Goal: Communication & Community: Answer question/provide support

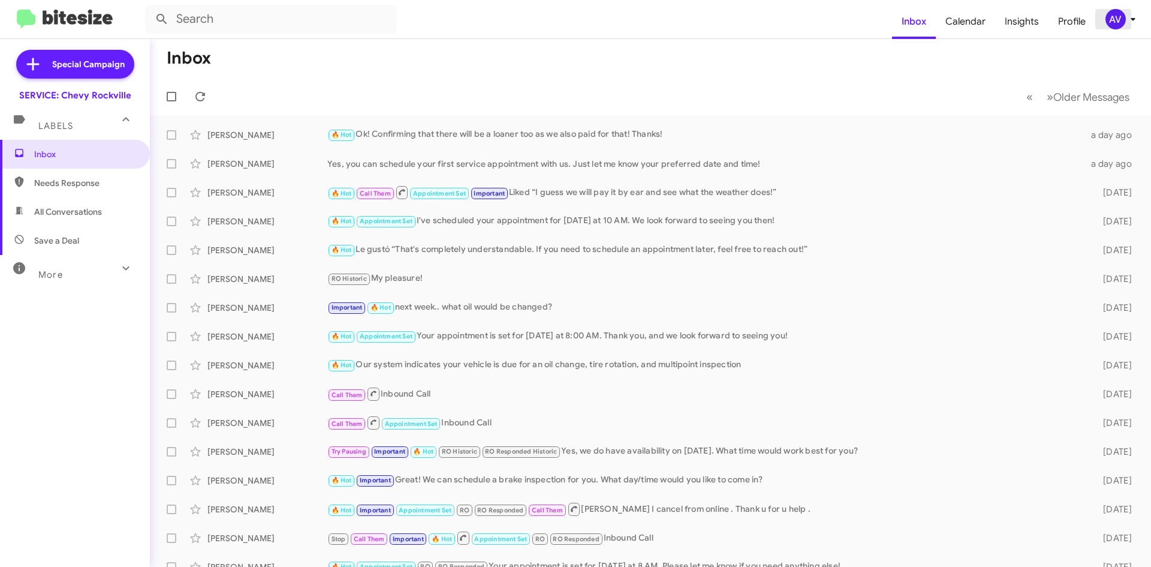
click at [1124, 13] on span "AV" at bounding box center [1123, 19] width 36 height 20
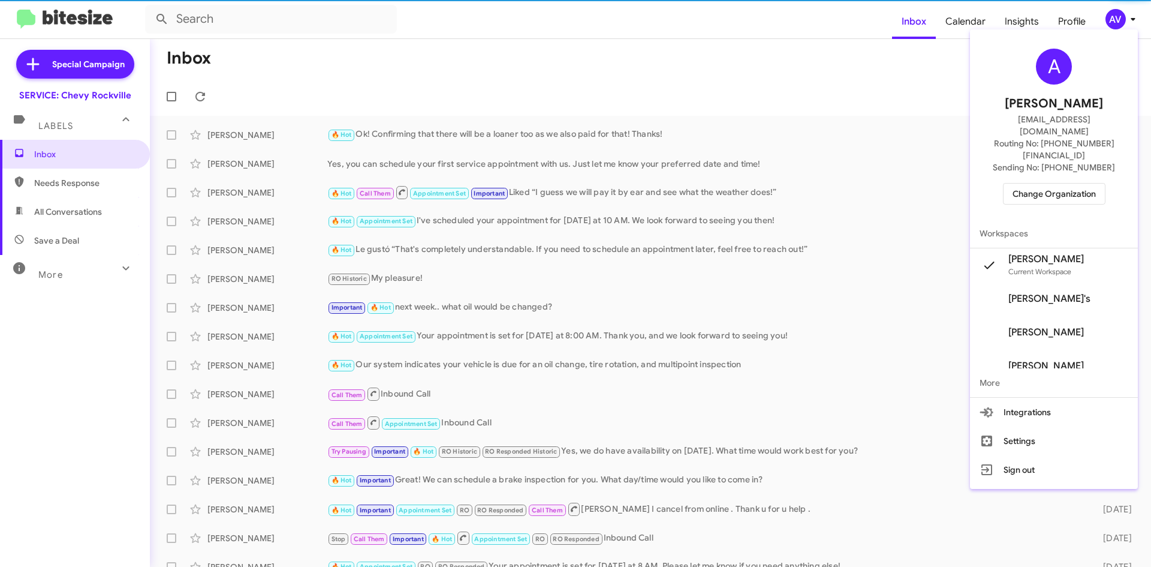
click at [1070, 183] on span "Change Organization" at bounding box center [1054, 193] width 83 height 20
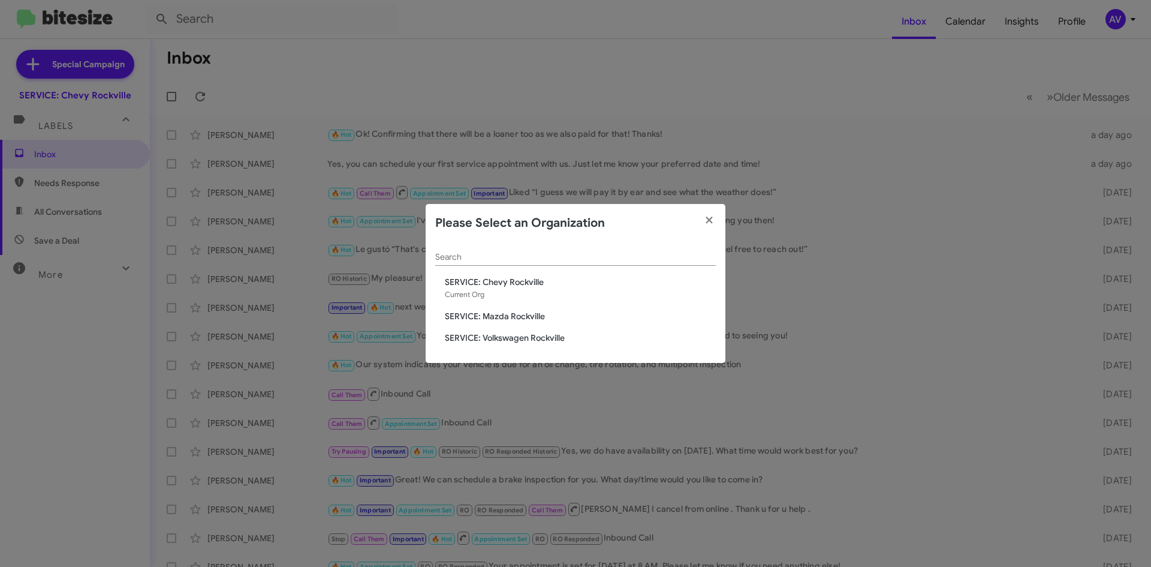
click at [537, 311] on span "SERVICE: Mazda Rockville" at bounding box center [580, 316] width 271 height 12
click at [537, 316] on span "SERVICE: Mazda Rockville" at bounding box center [580, 316] width 271 height 12
click at [519, 311] on span "SERVICE: Mazda Rockville" at bounding box center [580, 316] width 271 height 12
click at [517, 313] on span "SERVICE: Mazda Rockville" at bounding box center [580, 316] width 271 height 12
click at [517, 313] on div "Search SERVICE: Chevy [GEOGRAPHIC_DATA] Current Org SERVICE: Mazda [GEOGRAPHIC_…" at bounding box center [576, 302] width 300 height 121
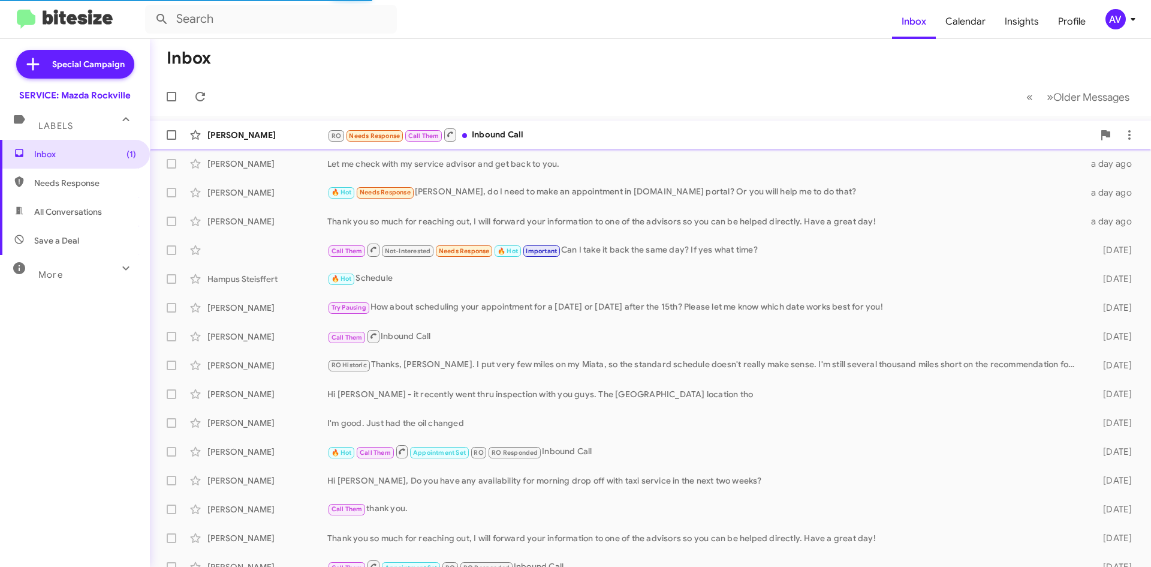
click at [542, 131] on div "RO Needs Response Call Them Inbound Call" at bounding box center [710, 134] width 766 height 15
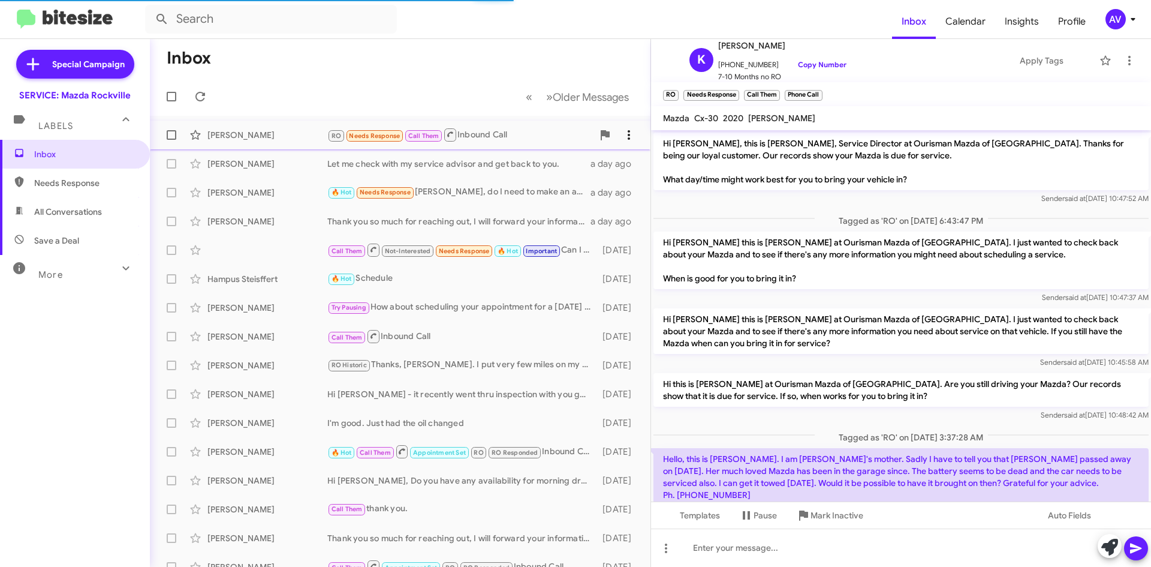
scroll to position [67, 0]
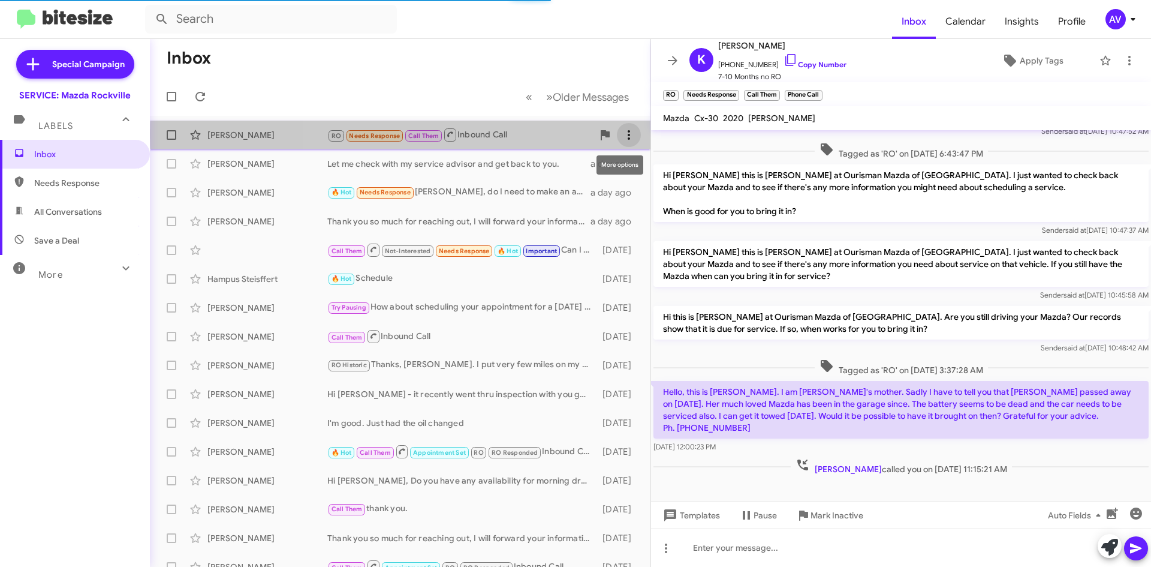
click at [625, 134] on icon at bounding box center [629, 135] width 14 height 14
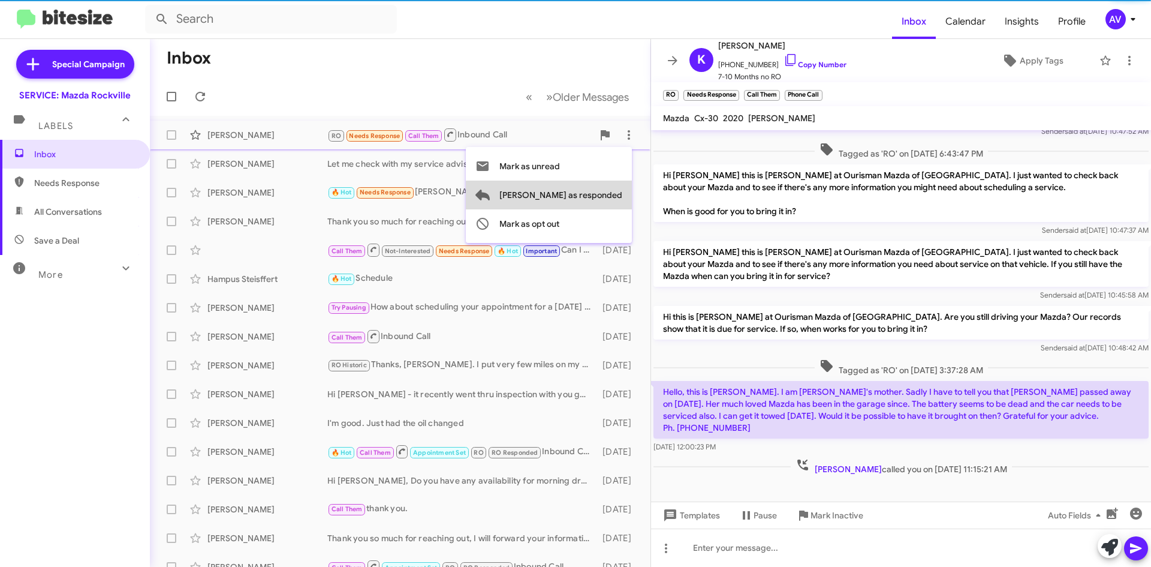
click at [607, 200] on span "Mark as responded" at bounding box center [560, 194] width 123 height 29
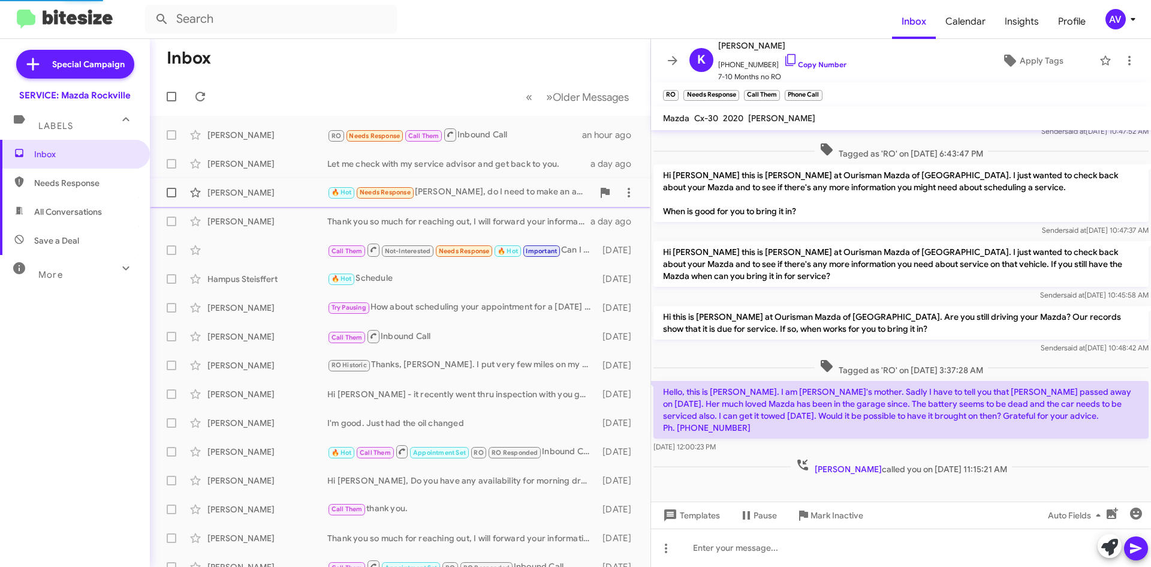
click at [503, 198] on div "🔥 Hot Needs Response GM Keith, do I need to make an appointment in consumer.xti…" at bounding box center [460, 192] width 266 height 14
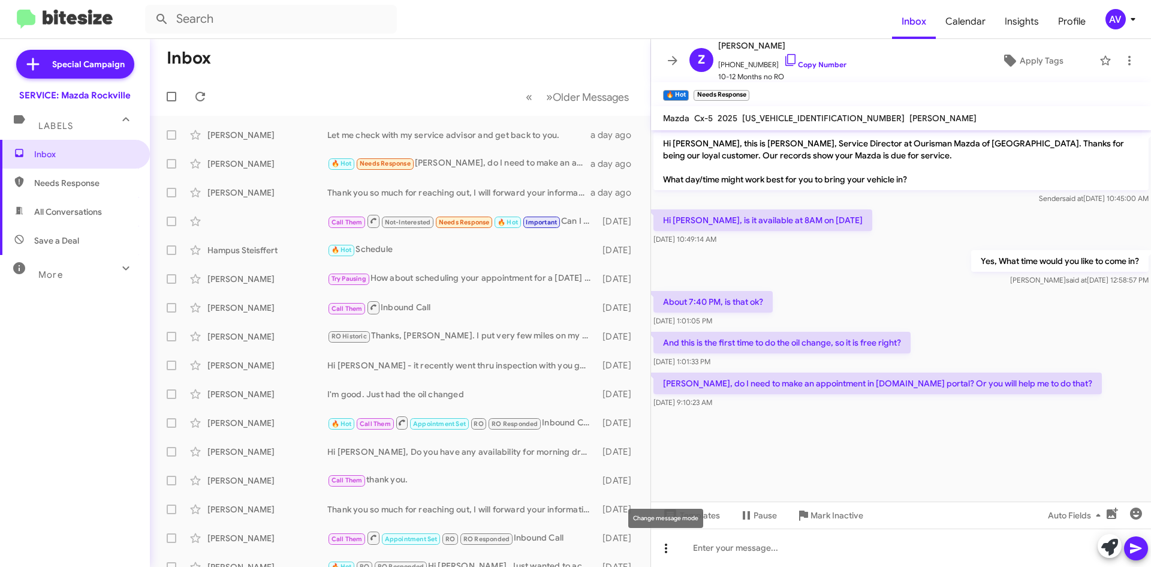
click at [669, 552] on icon at bounding box center [666, 548] width 14 height 14
click at [726, 546] on div at bounding box center [575, 283] width 1151 height 567
click at [708, 522] on span "Templates" at bounding box center [690, 515] width 59 height 22
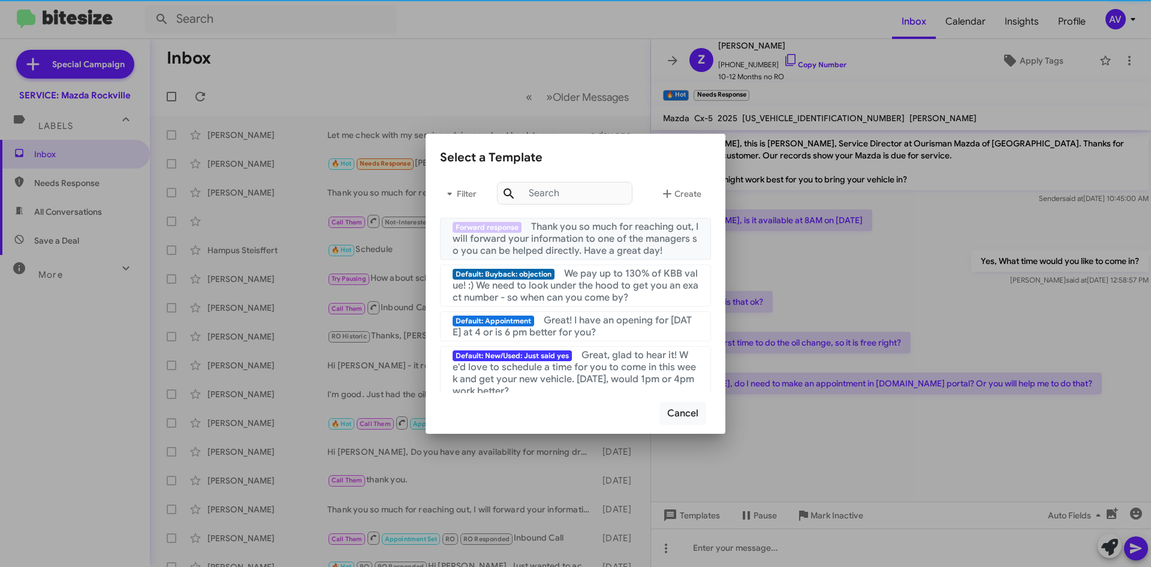
click at [594, 240] on span "Thank you so much for reaching out, I will forward your information to one of t…" at bounding box center [576, 239] width 246 height 36
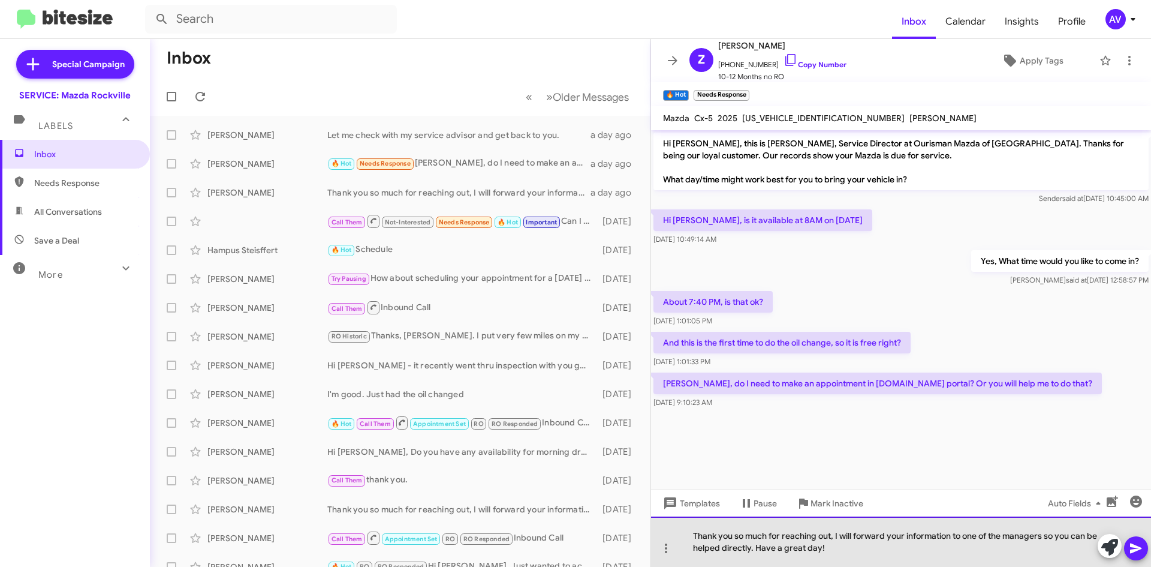
drag, startPoint x: 1005, startPoint y: 538, endPoint x: 1047, endPoint y: 532, distance: 41.8
click at [1047, 532] on div "Thank you so much for reaching out, I will forward your information to one of t…" at bounding box center [901, 541] width 500 height 50
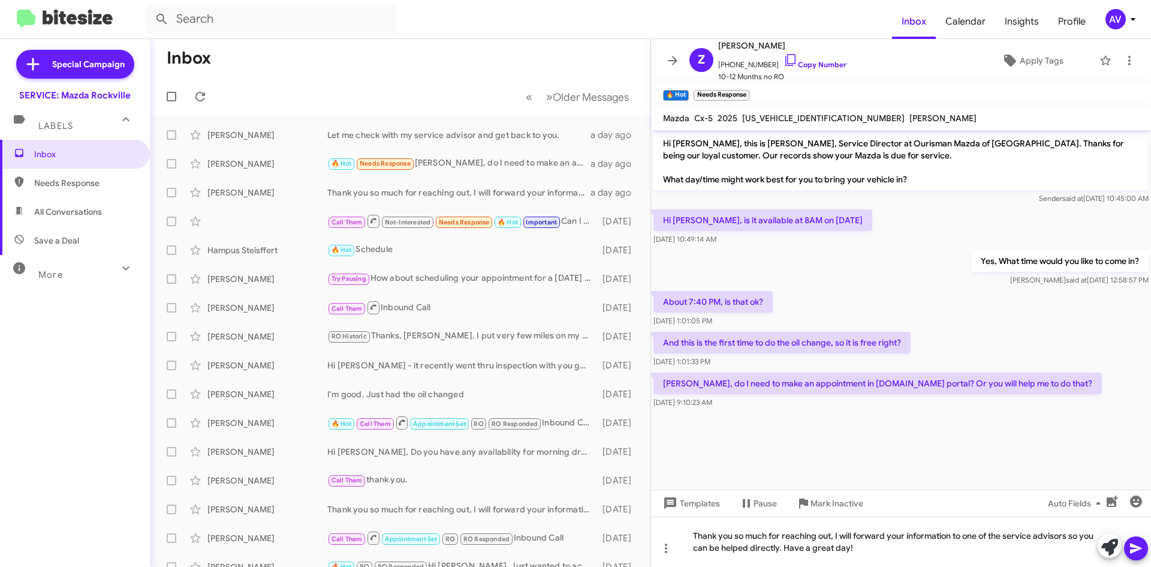
click at [1132, 547] on icon at bounding box center [1136, 548] width 14 height 14
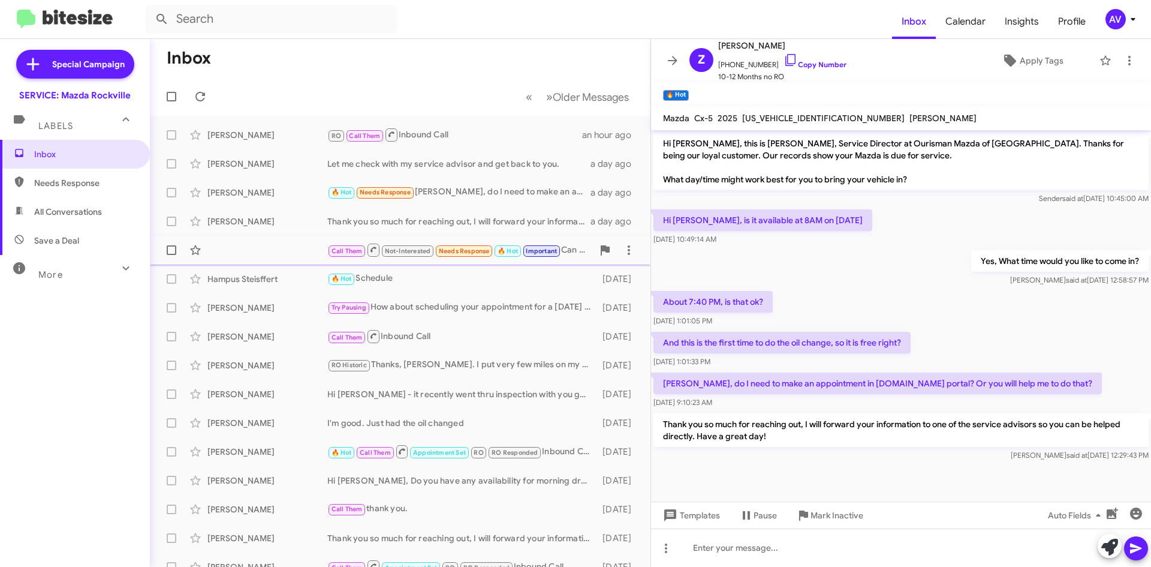
click at [569, 252] on div "Call Them Not-Interested Needs Response 🔥 Hot Important Can I take it back the …" at bounding box center [460, 249] width 266 height 15
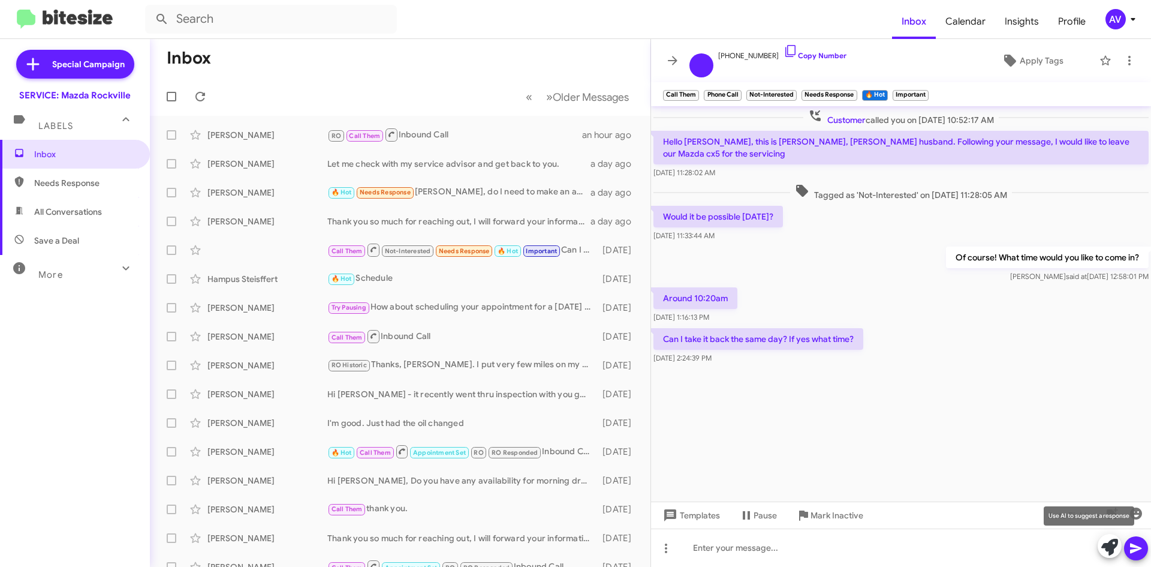
click at [1107, 543] on icon at bounding box center [1109, 546] width 17 height 17
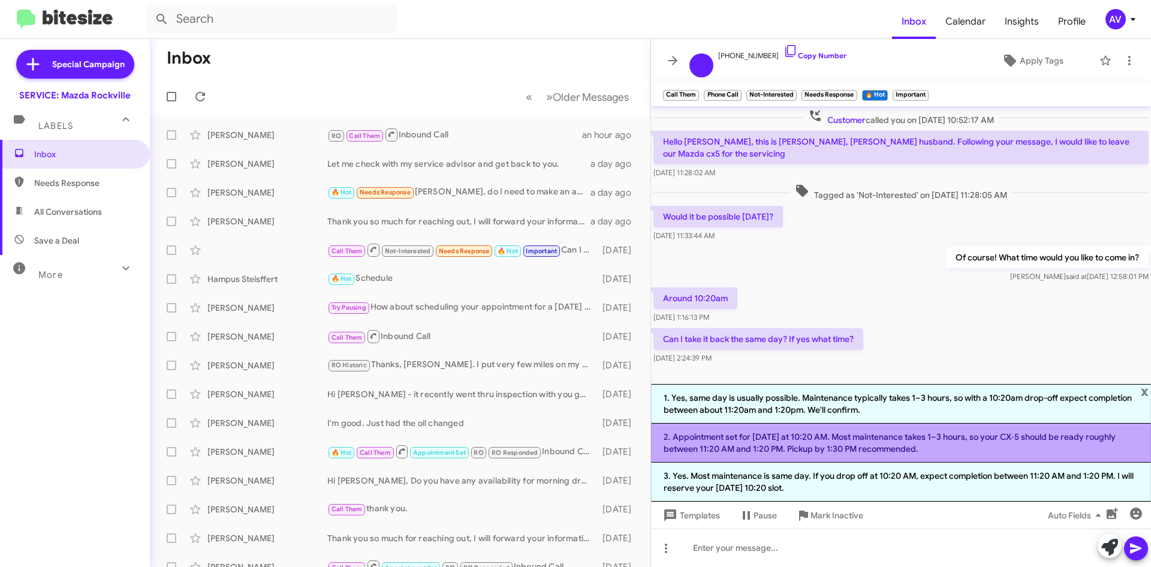
click at [798, 452] on li "2. Appointment set for Saturday at 10:20 AM. Most maintenance takes 1–3 hours, …" at bounding box center [901, 442] width 500 height 39
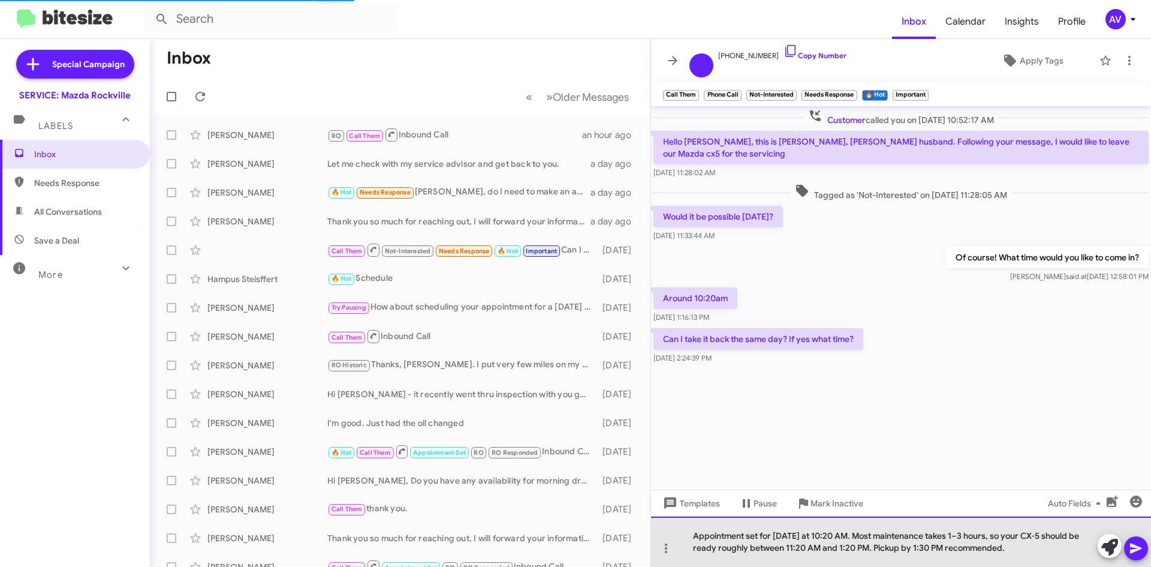
click at [836, 535] on div "Appointment set for Saturday at 10:20 AM. Most maintenance takes 1–3 hours, so …" at bounding box center [901, 541] width 500 height 50
drag, startPoint x: 750, startPoint y: 549, endPoint x: 1035, endPoint y: 555, distance: 285.4
click at [1035, 555] on div "Appointment set for Saturday at 10:30 AM. Most maintenance takes 1–3 hours, so …" at bounding box center [901, 541] width 500 height 50
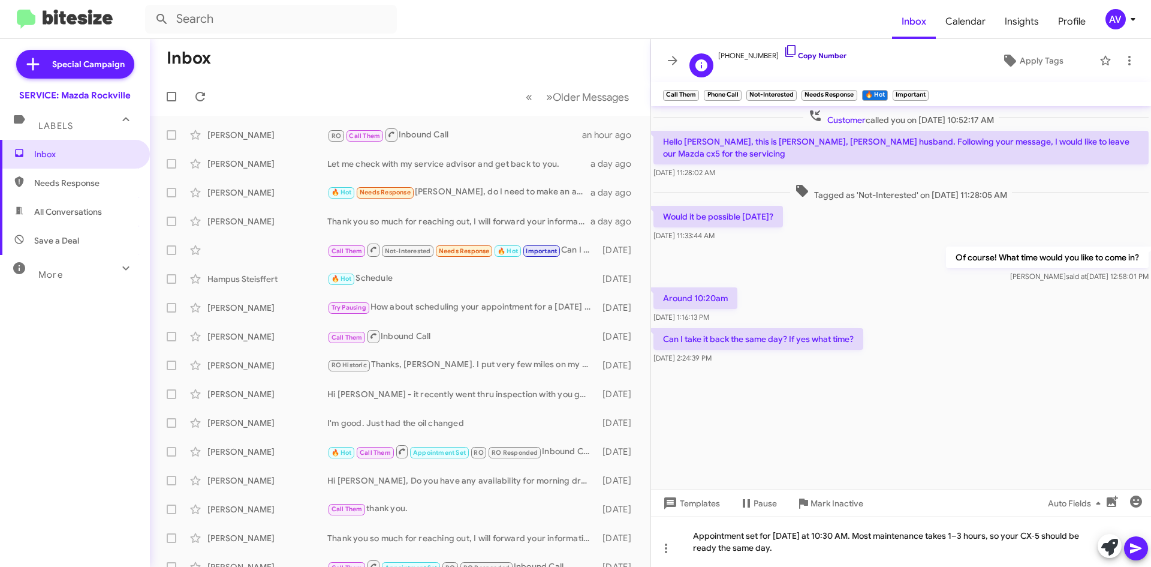
click at [785, 51] on icon at bounding box center [790, 51] width 10 height 12
click at [784, 49] on icon at bounding box center [791, 51] width 14 height 14
click at [785, 52] on icon at bounding box center [790, 51] width 10 height 12
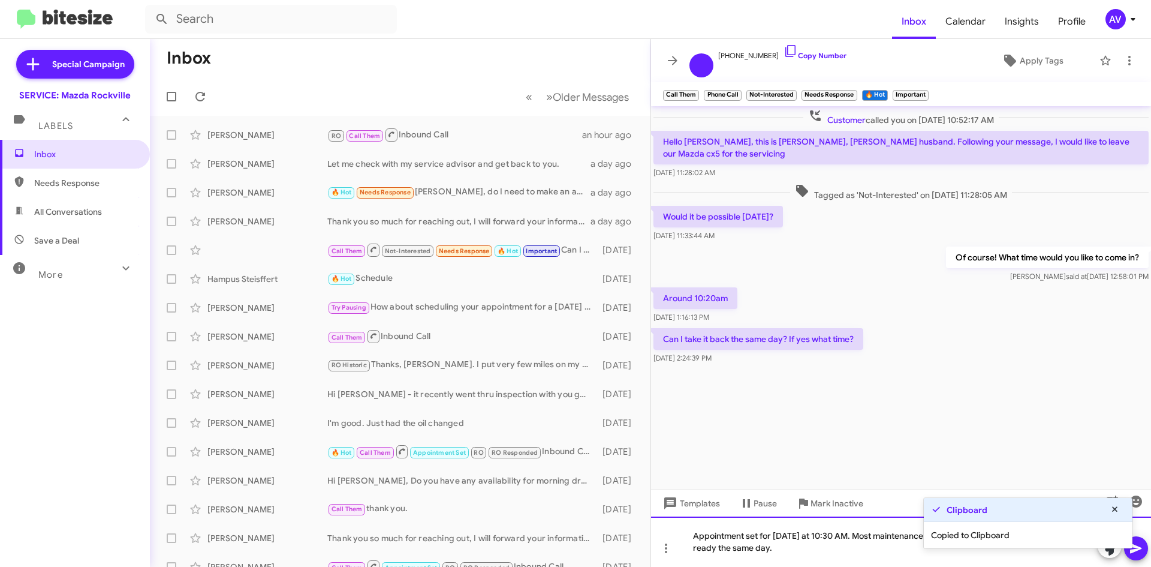
click at [781, 554] on div "Appointment set for Saturday at 10:30 AM. Most maintenance takes 1–3 hours, so …" at bounding box center [901, 541] width 500 height 50
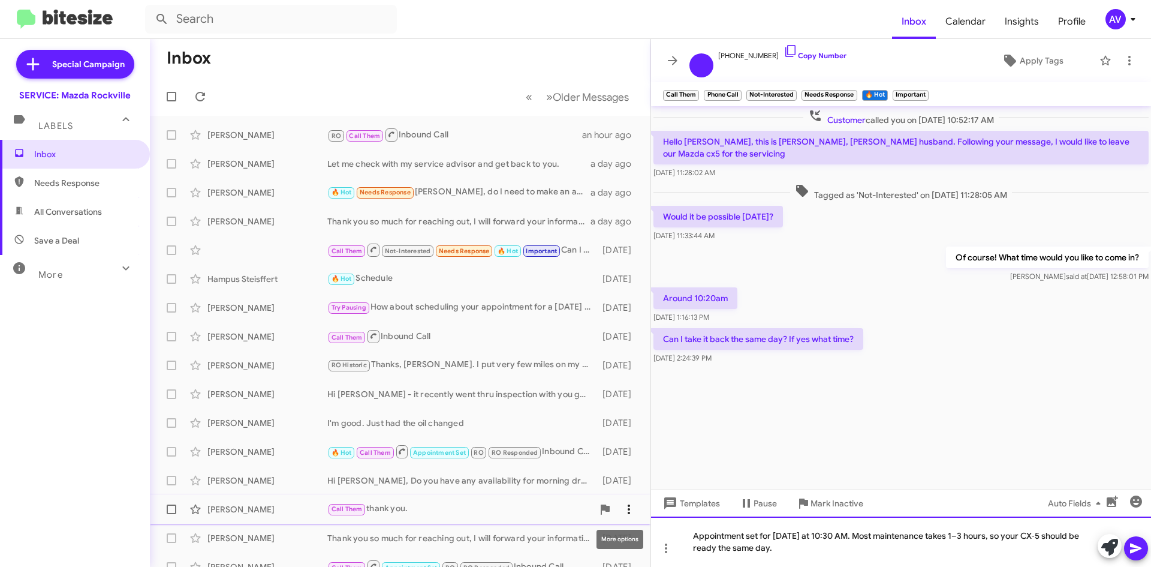
drag, startPoint x: 859, startPoint y: 535, endPoint x: 615, endPoint y: 513, distance: 245.1
click at [615, 513] on div "Inbox « Previous » Next Older Messages Katrin Wheatley RO Call Them Inbound Cal…" at bounding box center [650, 303] width 1001 height 528
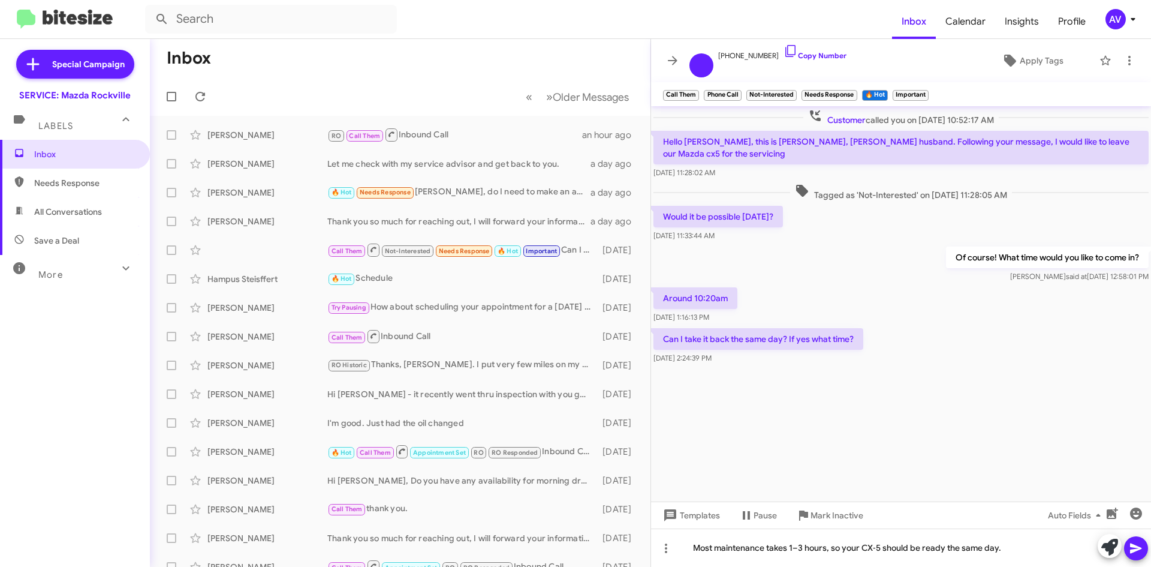
click at [1137, 551] on icon at bounding box center [1136, 548] width 14 height 14
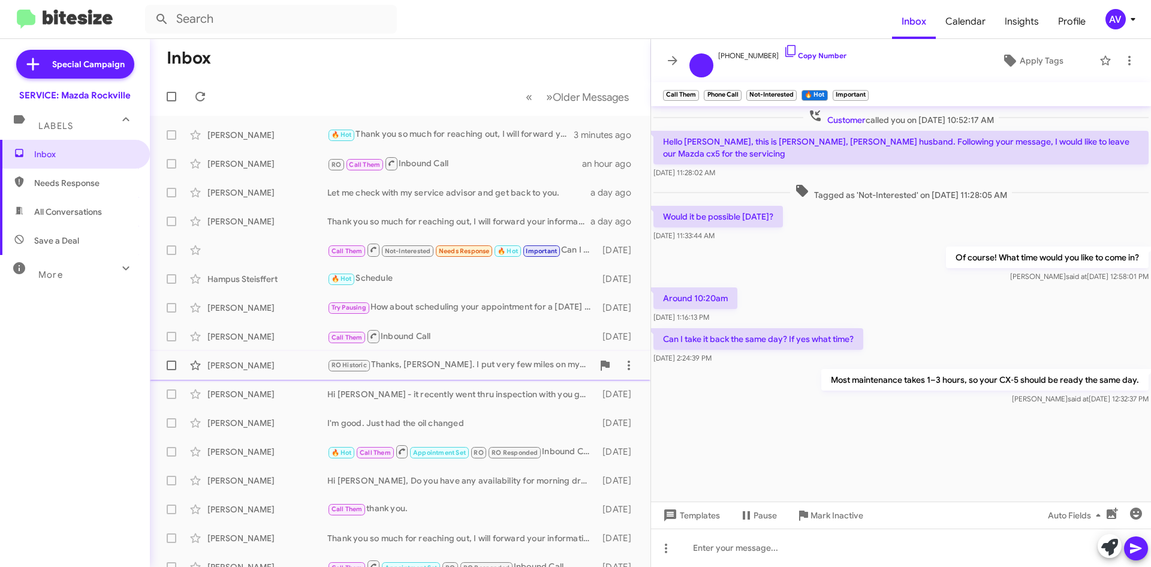
click at [449, 370] on div "RO Historic Thanks, Keith. I put very few miles on my Miata, so the standard sc…" at bounding box center [460, 365] width 266 height 14
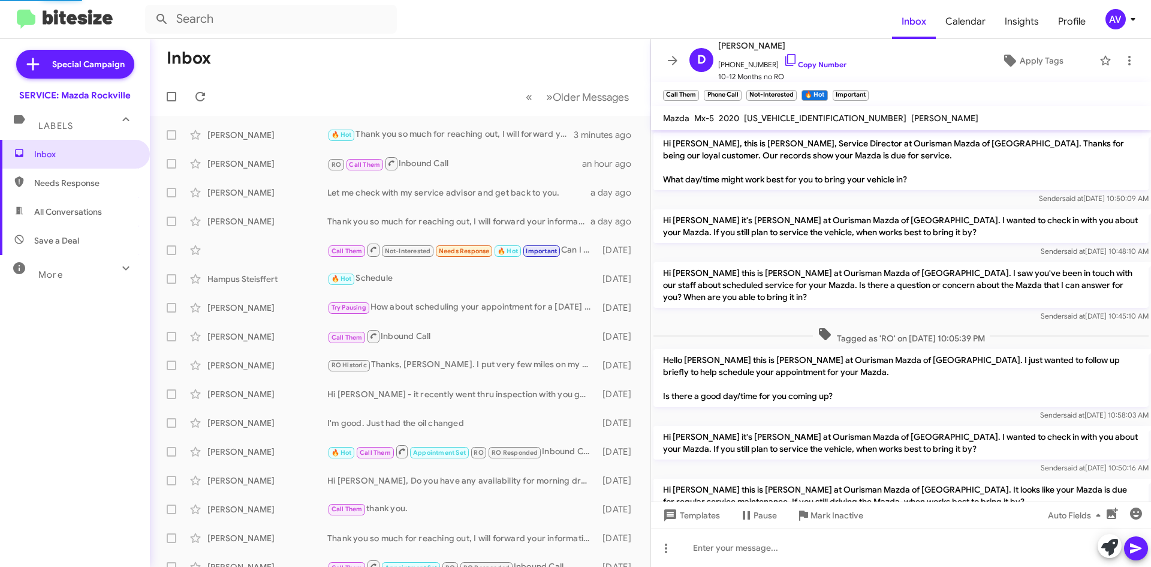
scroll to position [184, 0]
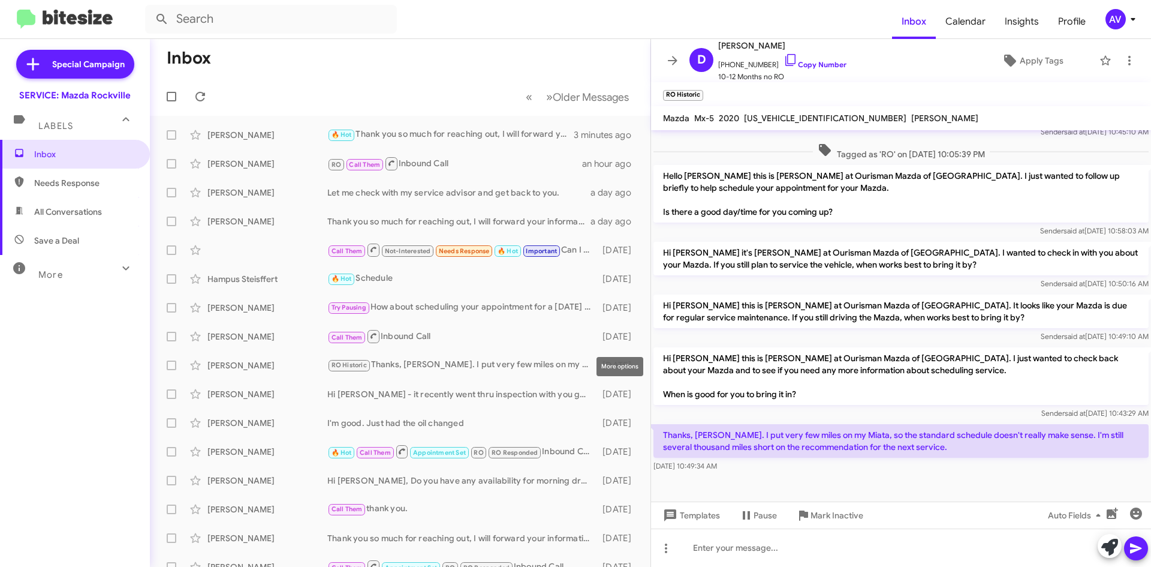
click at [616, 364] on div "More options" at bounding box center [620, 366] width 47 height 19
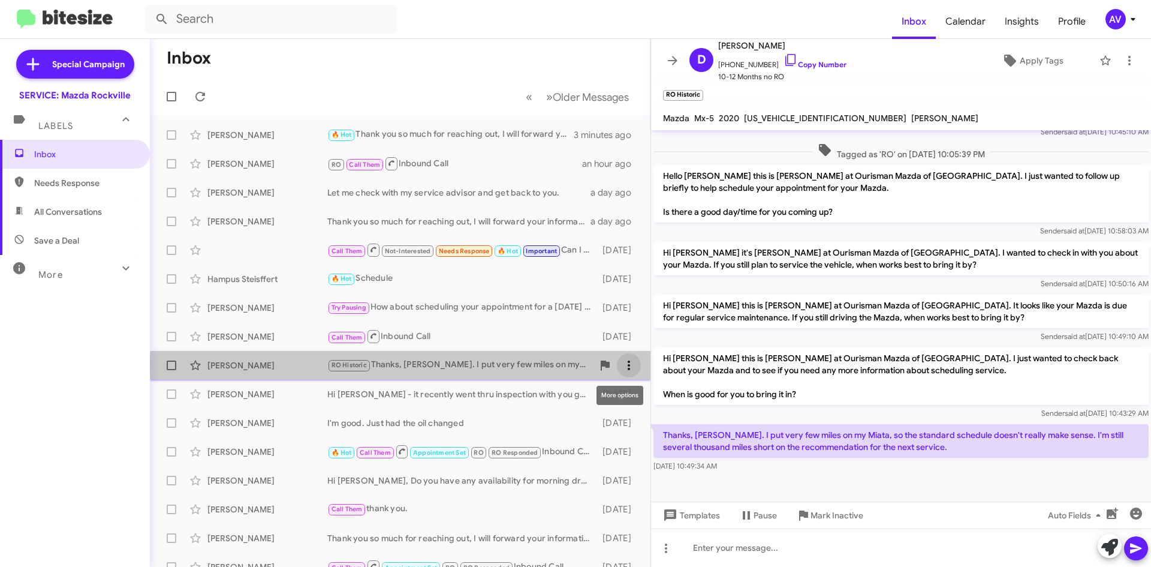
click at [622, 365] on icon at bounding box center [629, 365] width 14 height 14
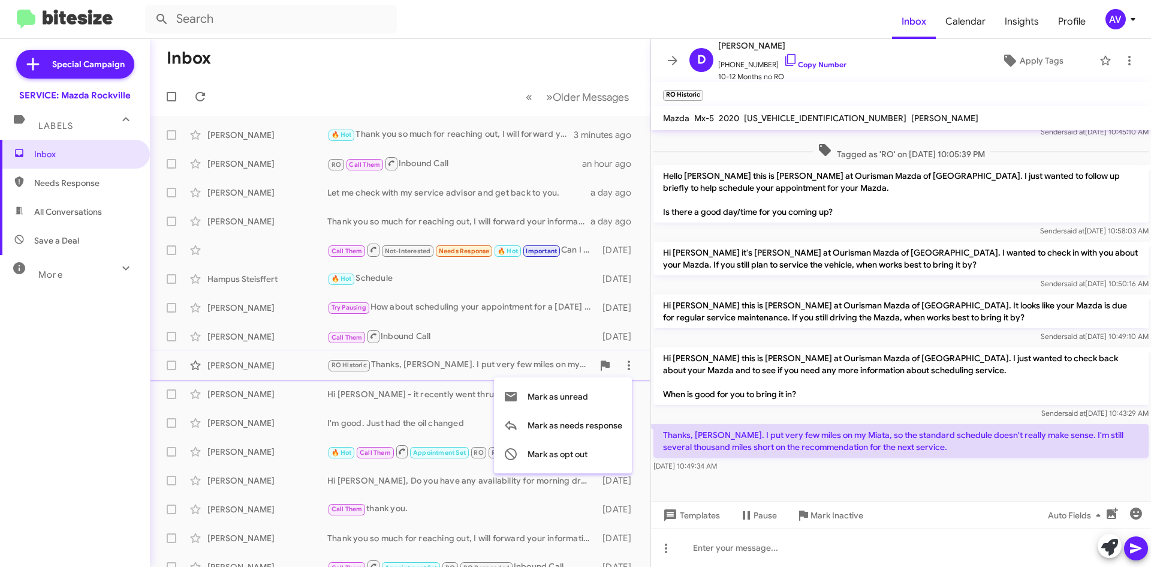
click at [474, 200] on div at bounding box center [575, 283] width 1151 height 567
click at [501, 228] on div "Mary King Thank you so much for reaching out, I will forward your information t…" at bounding box center [399, 221] width 481 height 24
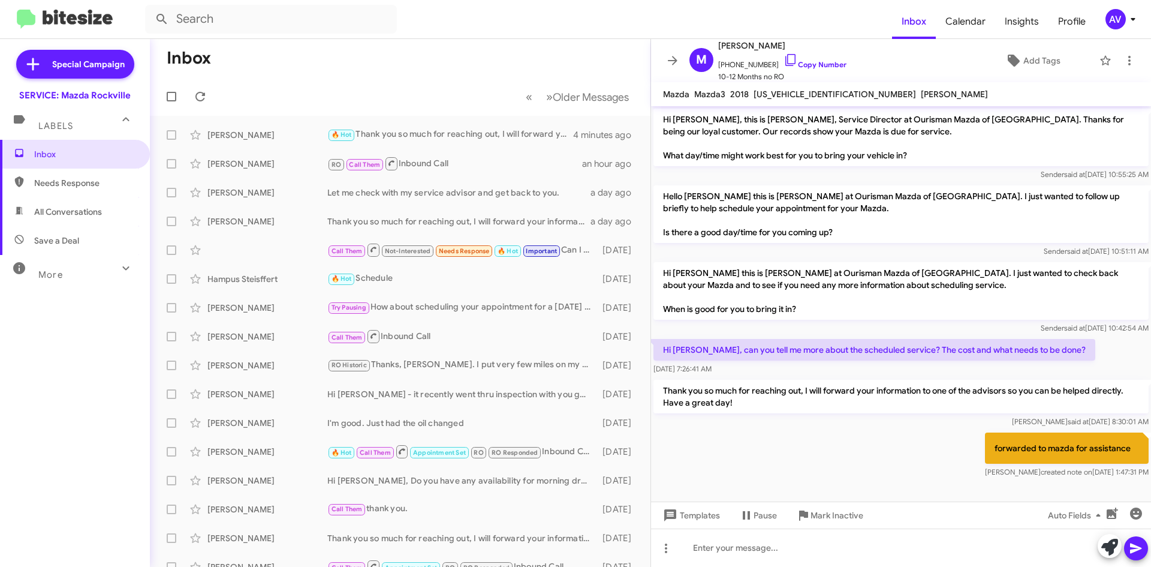
click at [1110, 16] on div "AV" at bounding box center [1116, 19] width 20 height 20
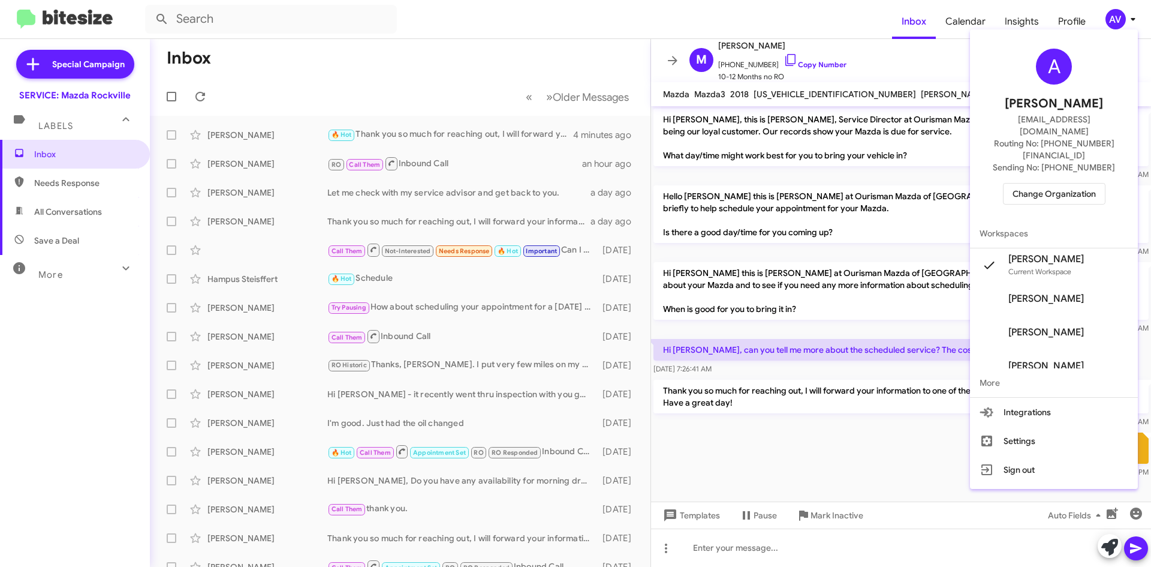
click at [1047, 183] on span "Change Organization" at bounding box center [1054, 193] width 83 height 20
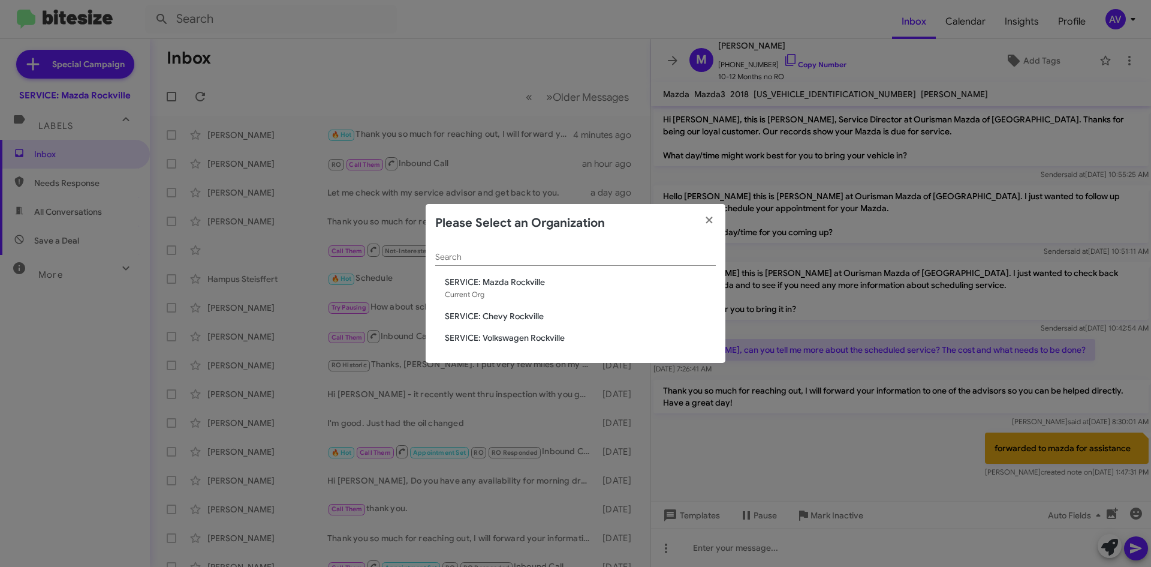
click at [556, 334] on span "SERVICE: Volkswagen Rockville" at bounding box center [580, 338] width 271 height 12
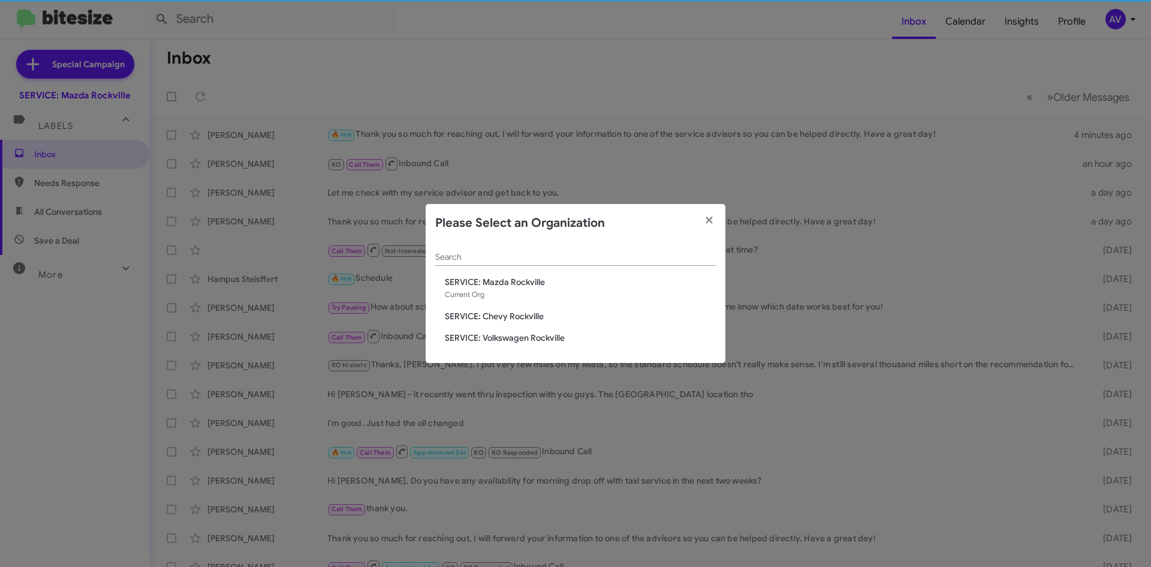
click at [536, 338] on span "SERVICE: Volkswagen Rockville" at bounding box center [580, 338] width 271 height 12
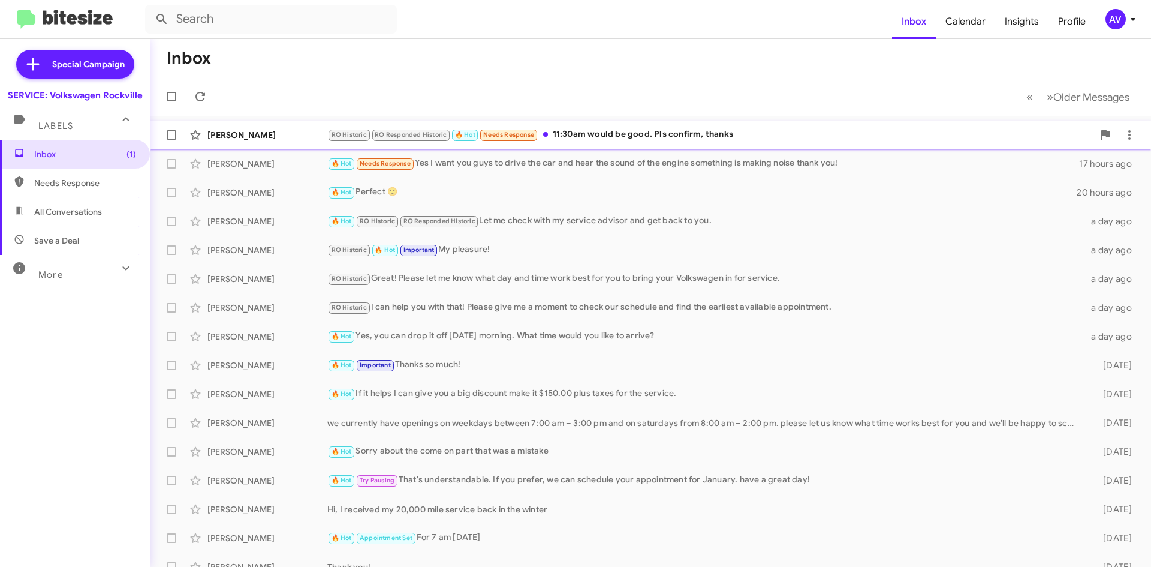
click at [681, 128] on div "RO Historic RO Responded Historic 🔥 Hot Needs Response 11:30am would be good. P…" at bounding box center [710, 135] width 766 height 14
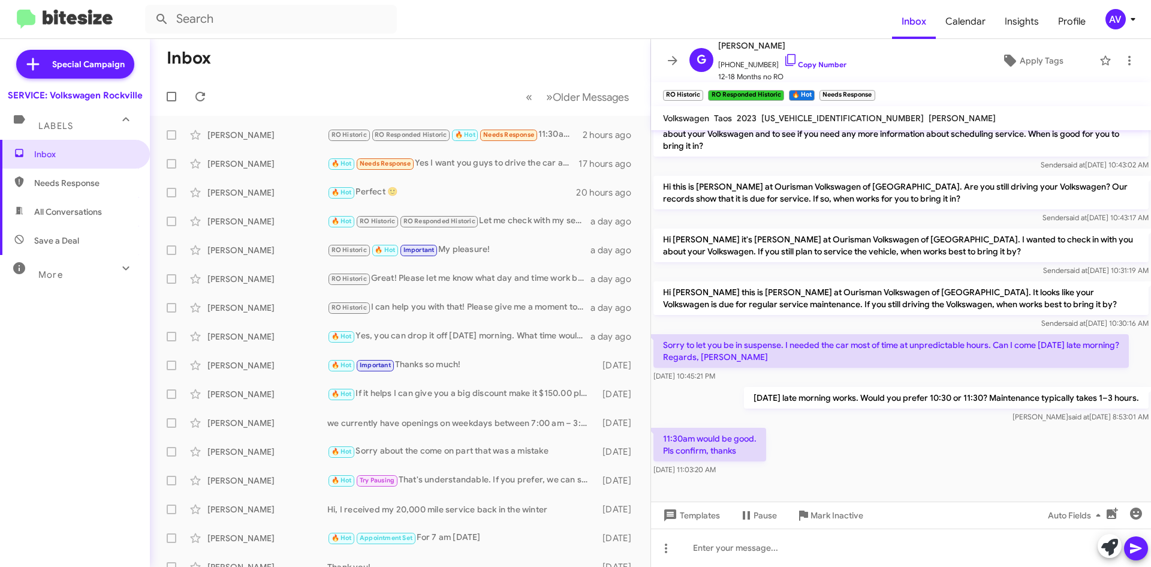
scroll to position [285, 0]
